Goal: Task Accomplishment & Management: Manage account settings

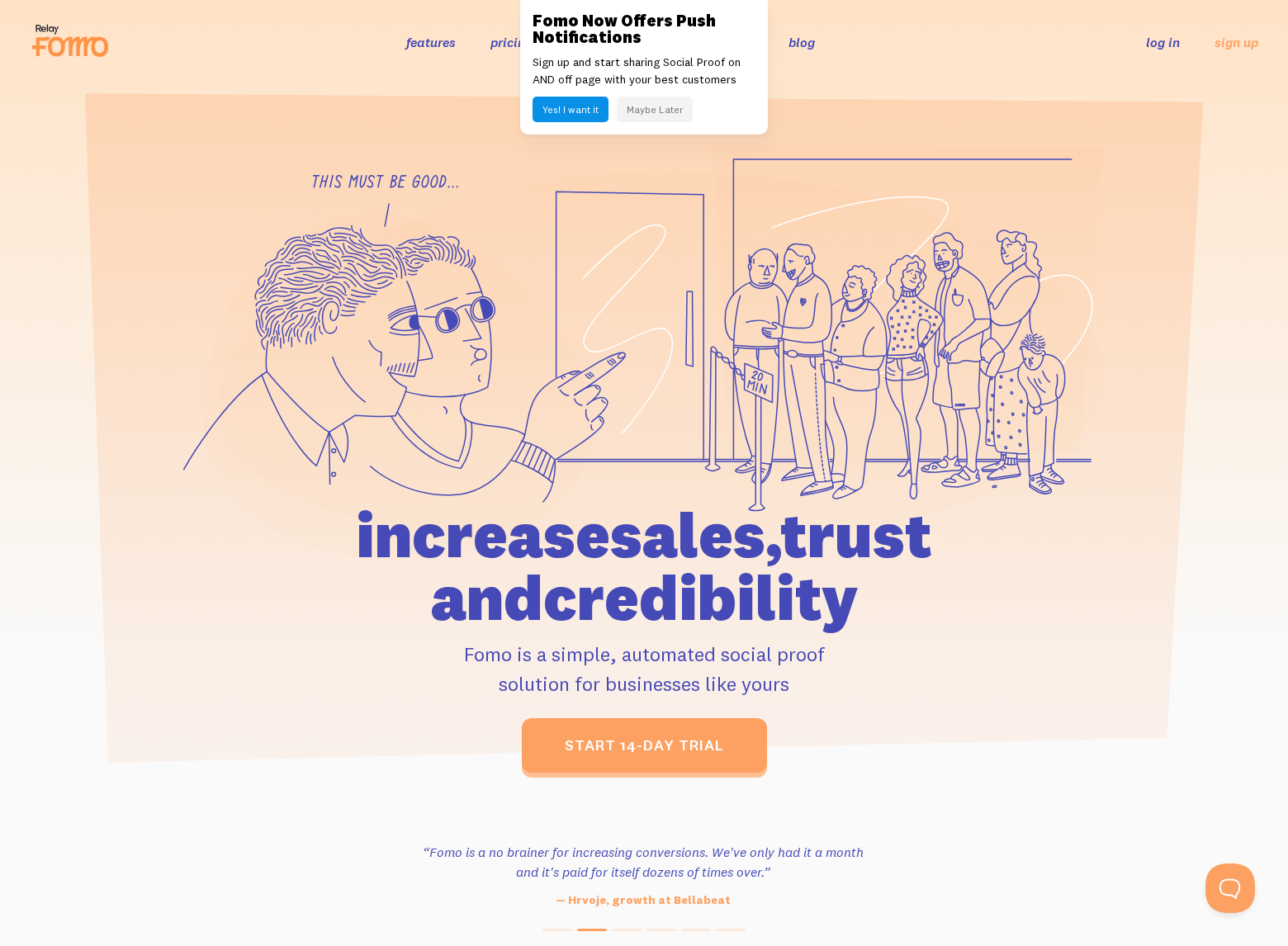
click at [914, 44] on link "log in" at bounding box center [1162, 42] width 34 height 17
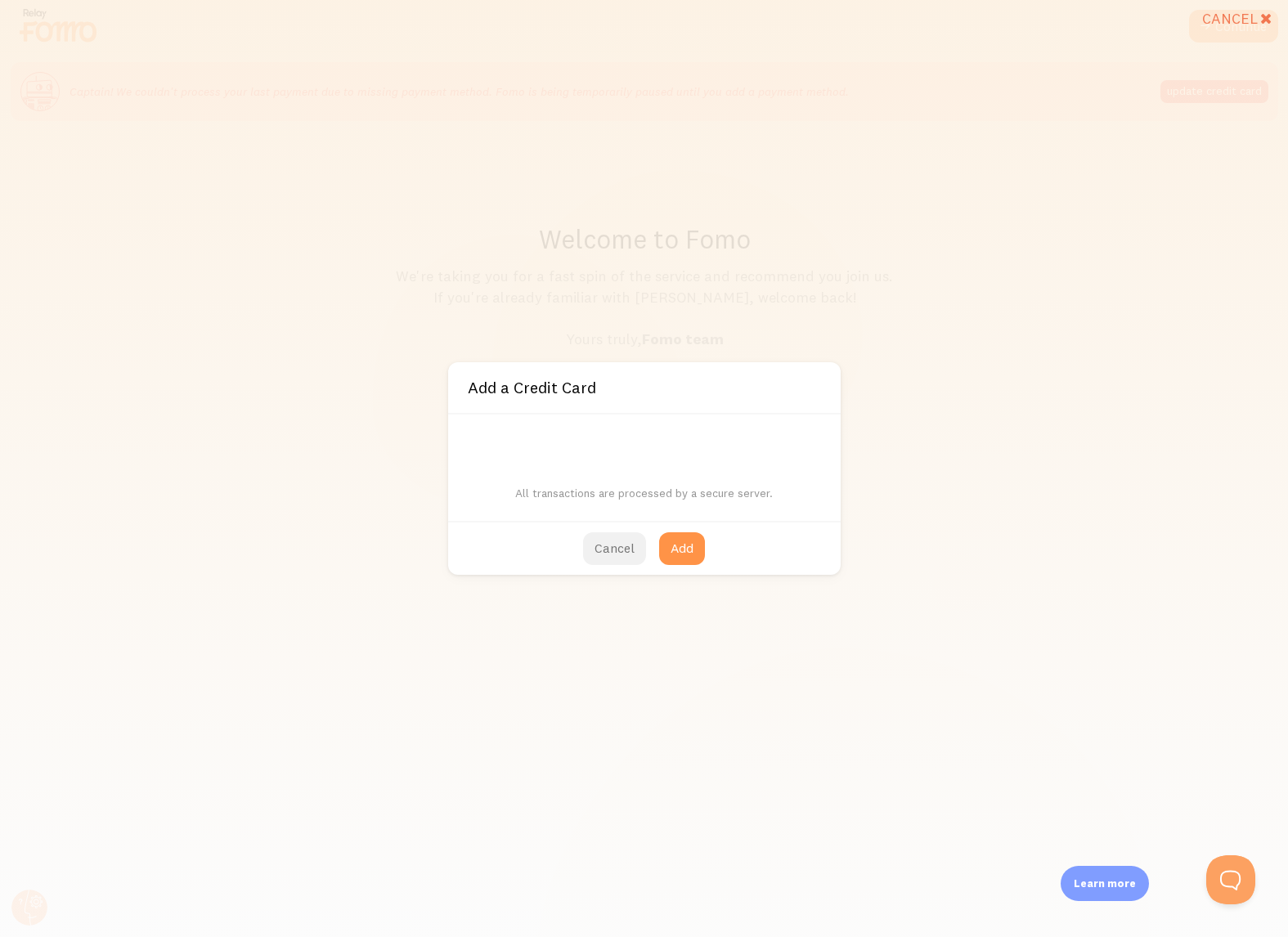
click at [614, 551] on button "Cancel" at bounding box center [614, 549] width 63 height 33
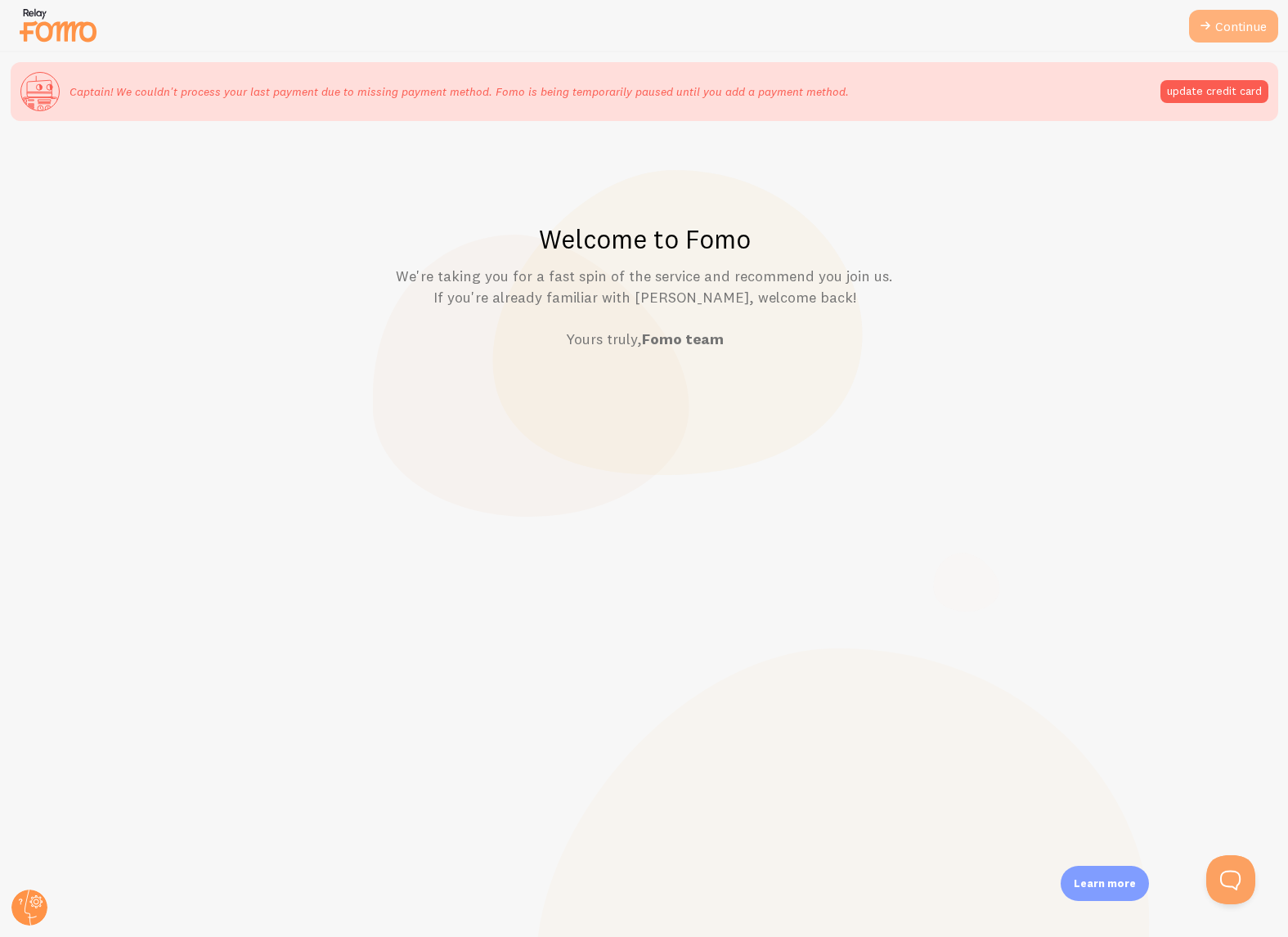
click at [1211, 30] on icon at bounding box center [1204, 26] width 20 height 20
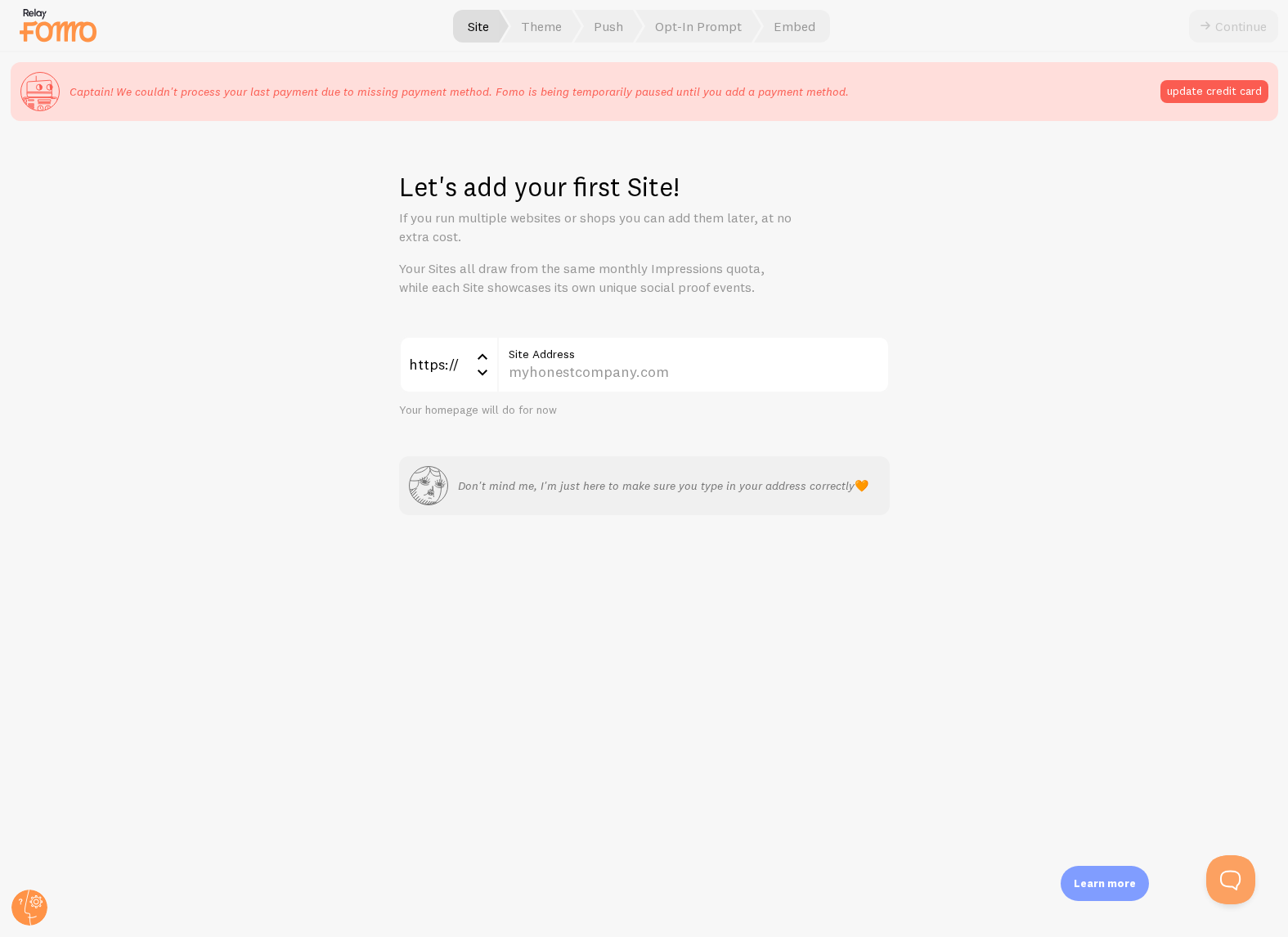
click at [1222, 26] on div "Continue" at bounding box center [1233, 26] width 89 height 33
click at [681, 23] on span "Opt-In Prompt" at bounding box center [698, 26] width 126 height 33
click at [593, 29] on span "Push" at bounding box center [607, 26] width 69 height 33
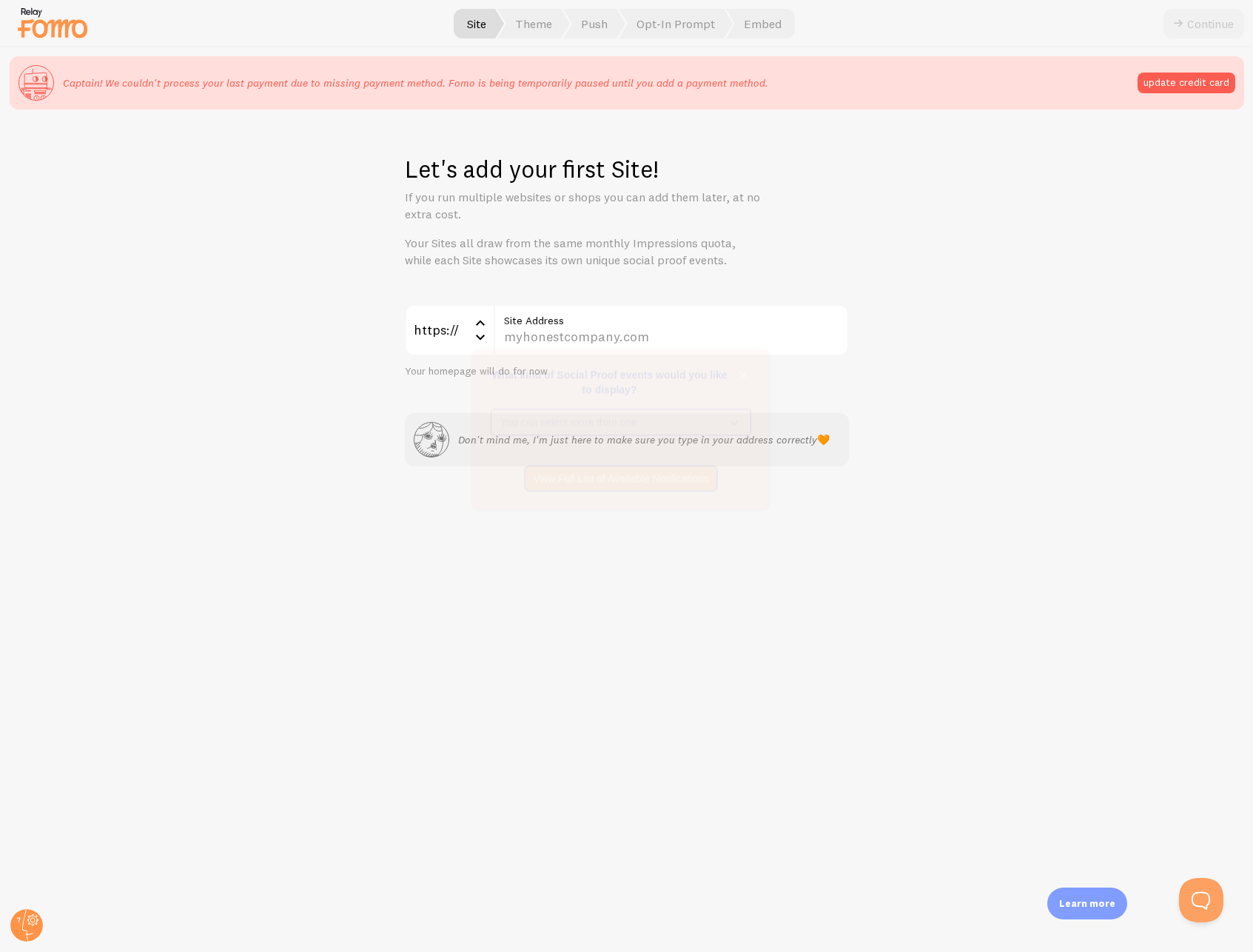
click at [57, 23] on img at bounding box center [53, 23] width 74 height 38
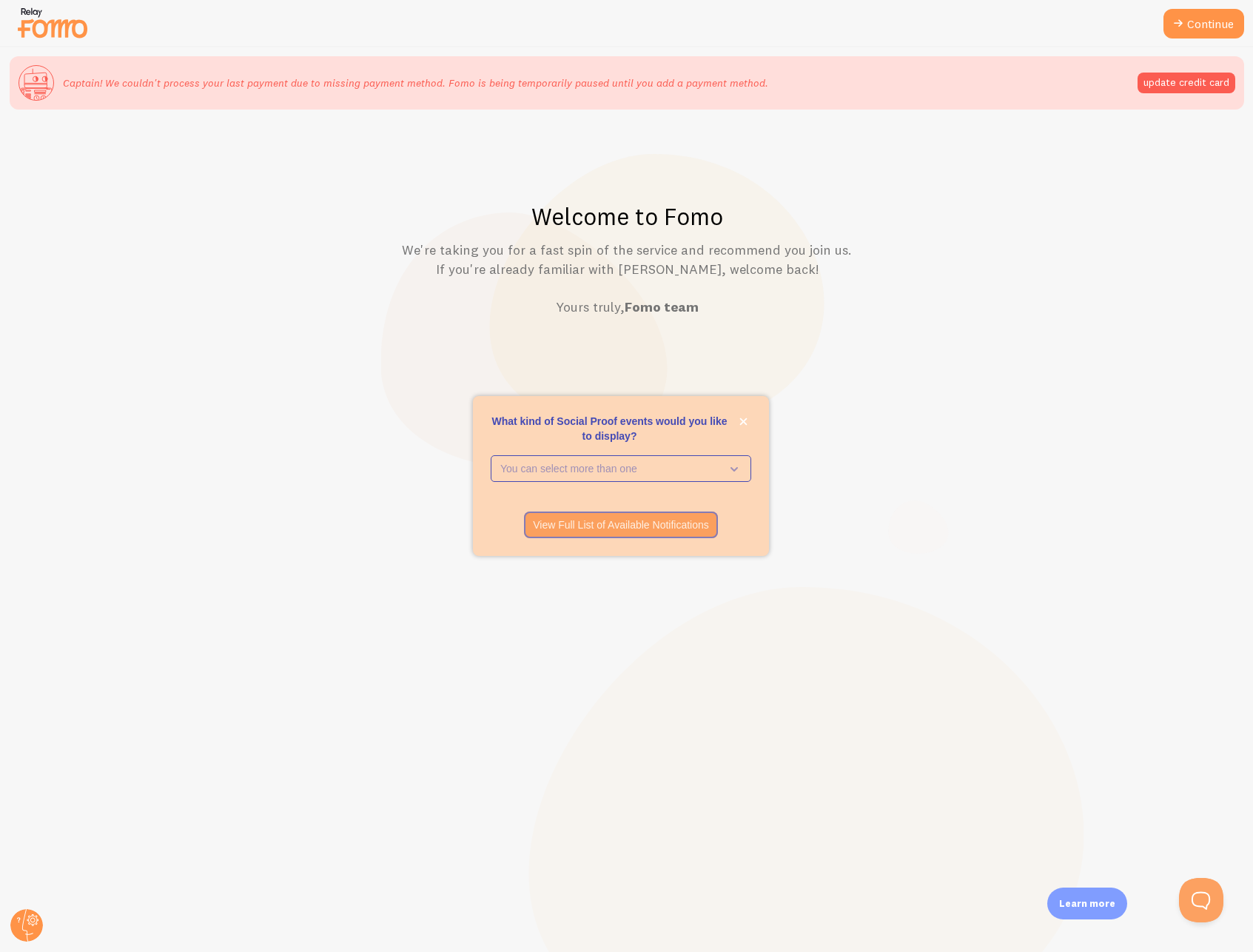
click at [57, 23] on img at bounding box center [53, 23] width 74 height 38
drag, startPoint x: 28, startPoint y: 929, endPoint x: 35, endPoint y: 924, distance: 8.6
click at [28, 848] on circle at bounding box center [26, 925] width 32 height 32
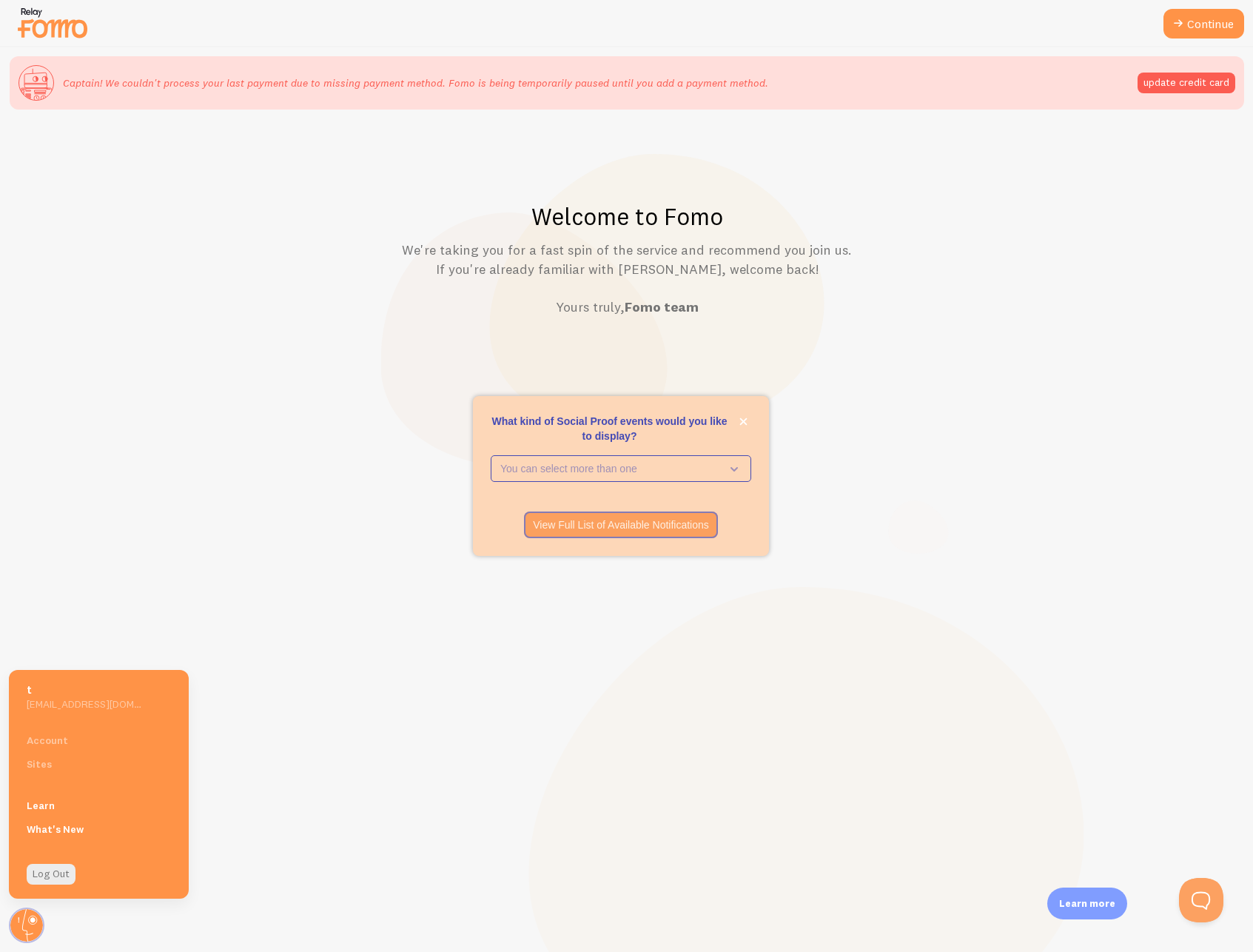
click at [380, 392] on div "Welcome to Fomo We're taking you for a fast spin of the service and recommend y…" at bounding box center [627, 571] width 1253 height 905
